Goal: Task Accomplishment & Management: Manage account settings

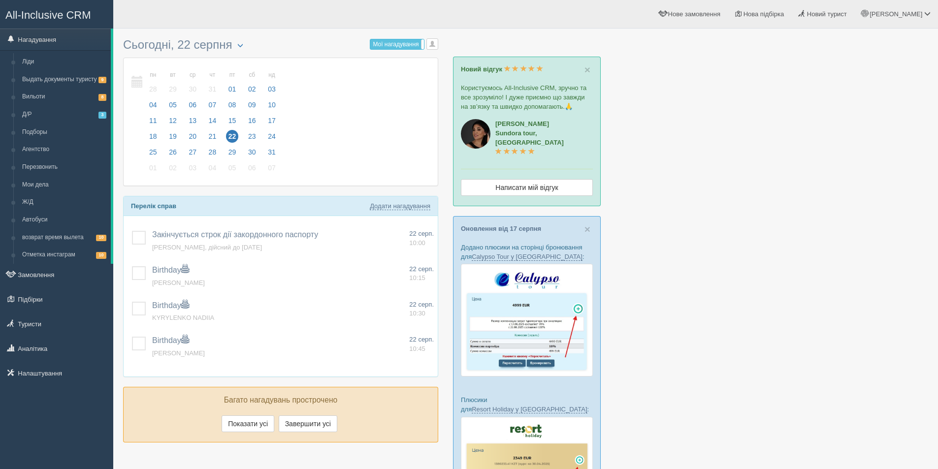
click at [772, 261] on div at bounding box center [525, 407] width 805 height 749
click at [32, 376] on link "Налаштування" at bounding box center [56, 374] width 113 height 22
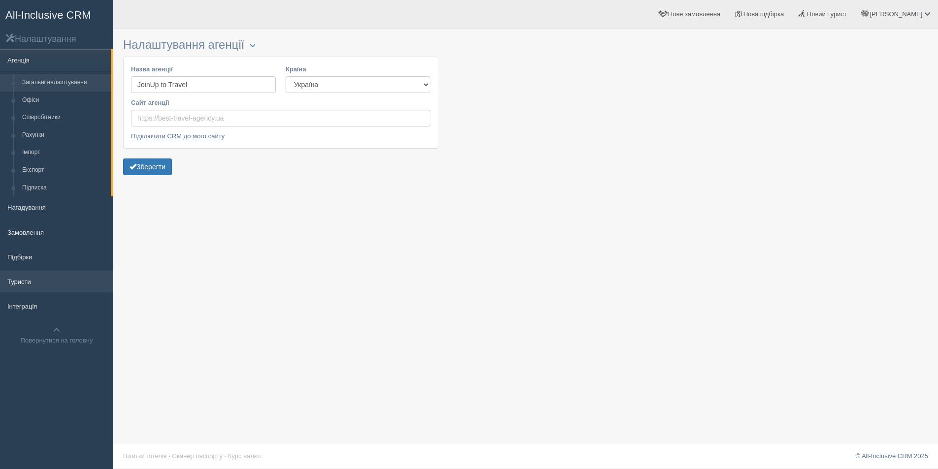
click at [25, 291] on link "Туристи" at bounding box center [56, 282] width 113 height 22
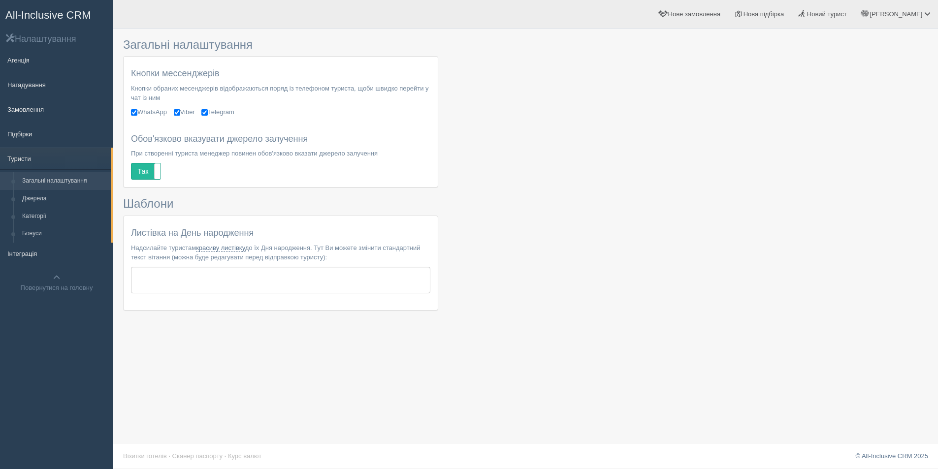
click at [39, 11] on span "All-Inclusive CRM" at bounding box center [48, 15] width 86 height 12
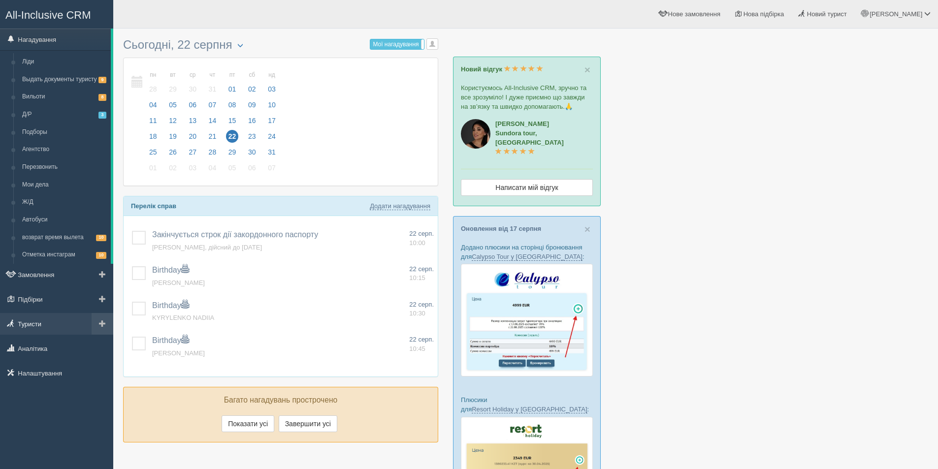
click at [39, 323] on link "Туристи" at bounding box center [56, 324] width 113 height 22
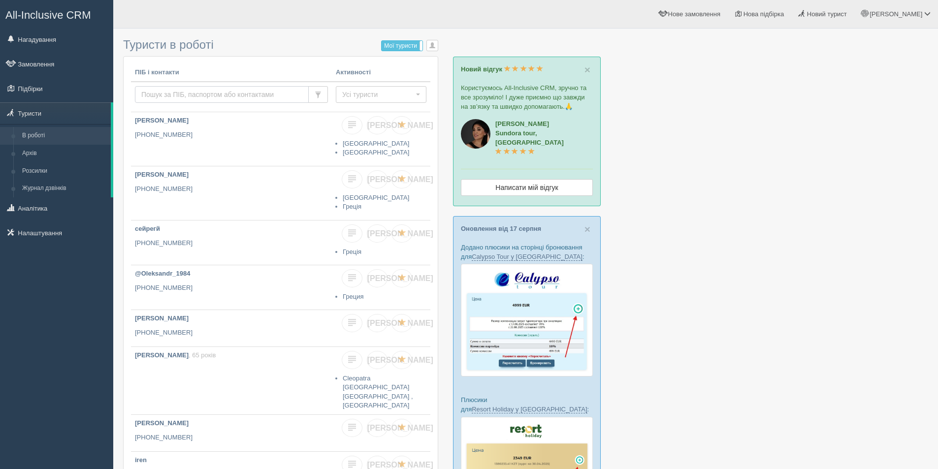
click at [190, 87] on input "text" at bounding box center [222, 94] width 174 height 17
type input "[PERSON_NAME]"
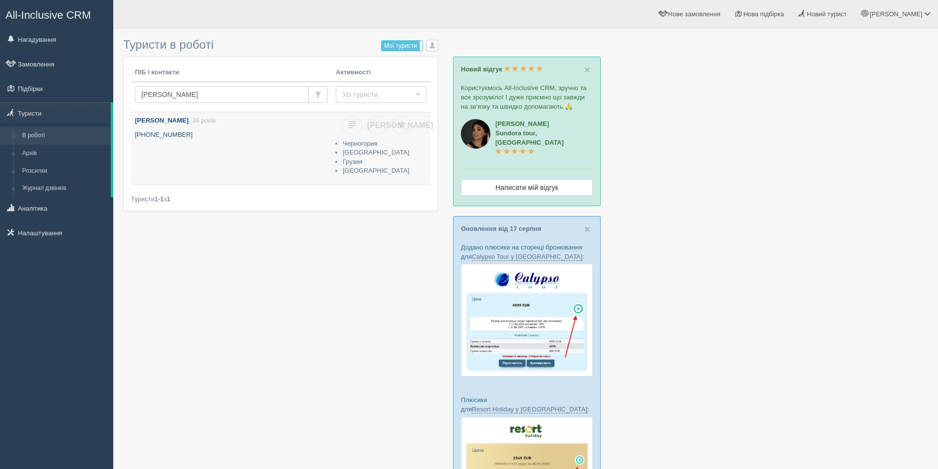
click at [207, 153] on link "Гайдай Дарина , 36 років +380 96 189 1962" at bounding box center [231, 148] width 201 height 72
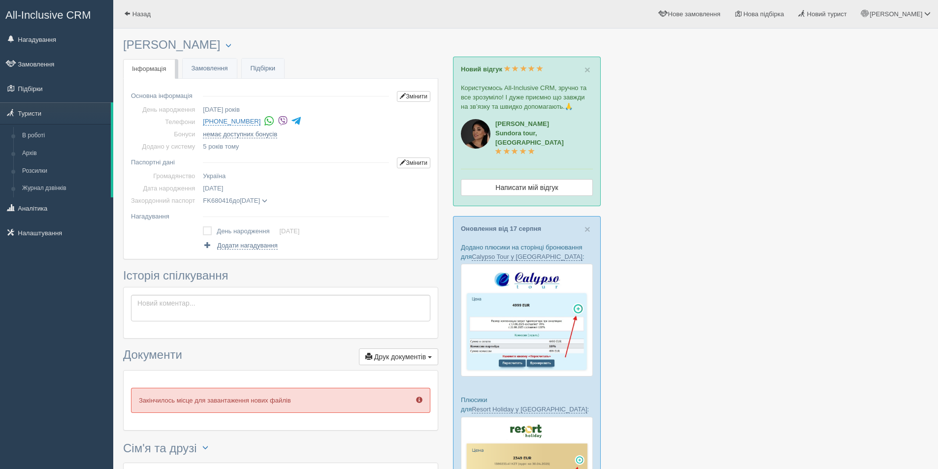
click at [765, 209] on div at bounding box center [525, 407] width 805 height 749
click at [746, 241] on div at bounding box center [525, 407] width 805 height 749
click at [837, 12] on span "Новий турист" at bounding box center [827, 13] width 40 height 7
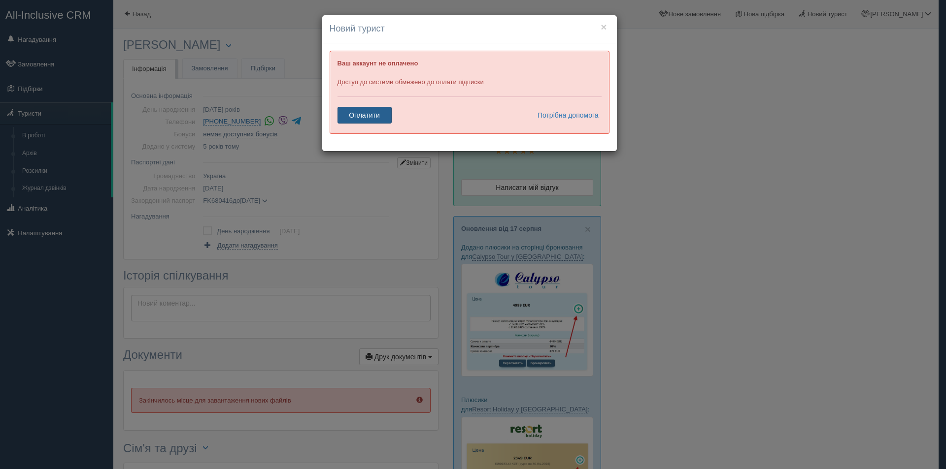
click at [373, 116] on link "Оплатити" at bounding box center [364, 115] width 54 height 17
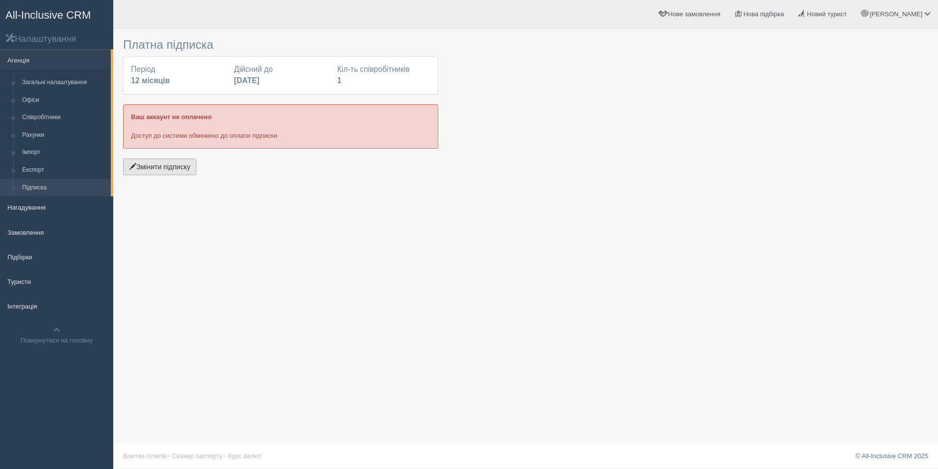
click at [176, 160] on button "Змінити підписку" at bounding box center [159, 167] width 73 height 17
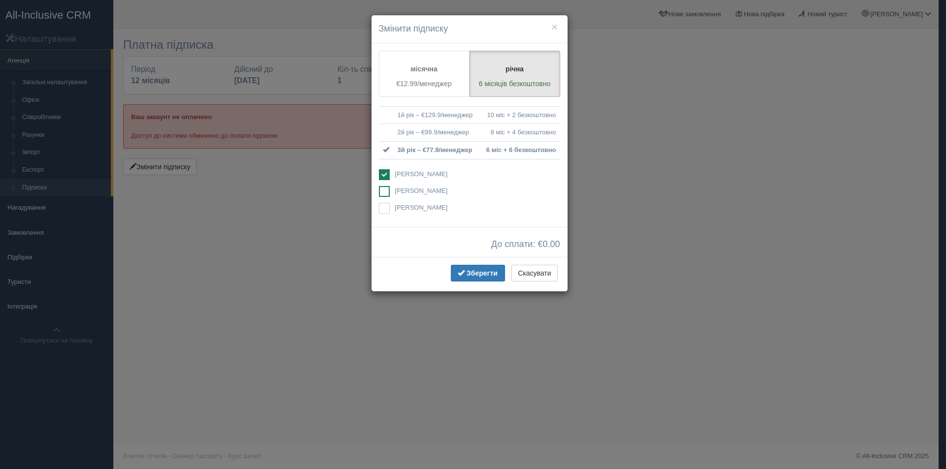
click at [401, 191] on span "[PERSON_NAME]" at bounding box center [421, 190] width 53 height 7
checkbox input "true"
click at [396, 172] on span "[PERSON_NAME]" at bounding box center [421, 173] width 53 height 7
checkbox input "false"
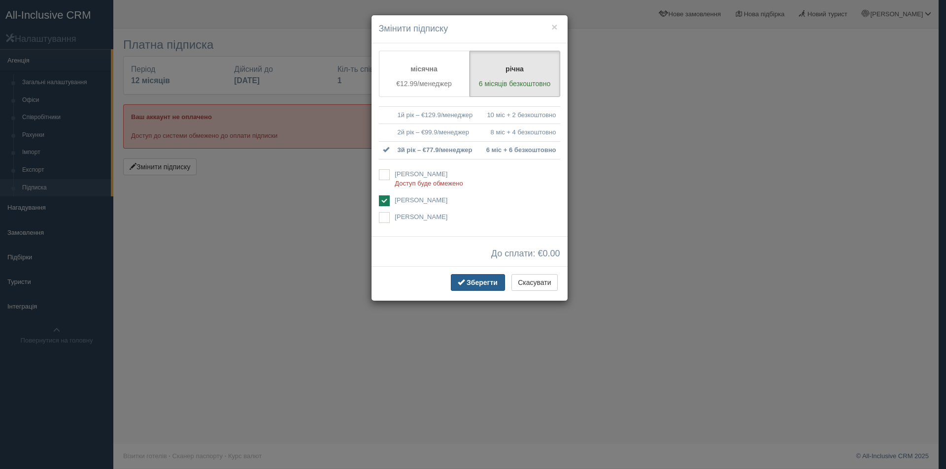
click at [493, 282] on span "Зберегти" at bounding box center [481, 283] width 31 height 8
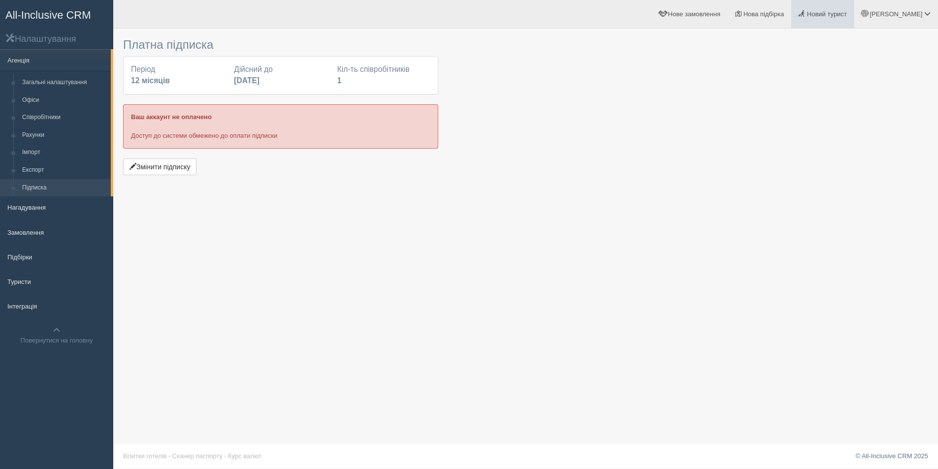
click at [847, 15] on span "Новий турист" at bounding box center [827, 13] width 40 height 7
